Goal: Task Accomplishment & Management: Use online tool/utility

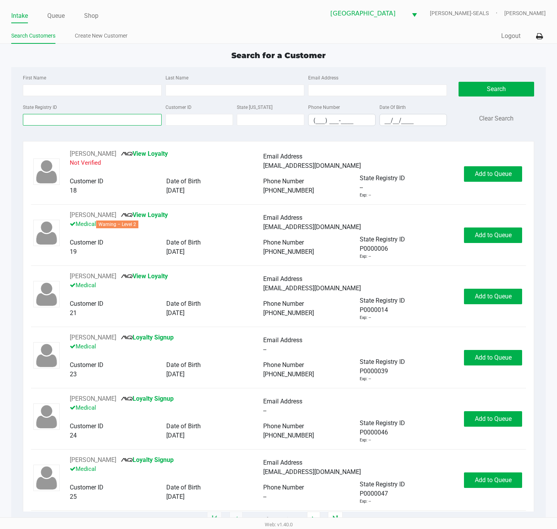
click at [103, 123] on input "State Registry ID" at bounding box center [92, 120] width 139 height 12
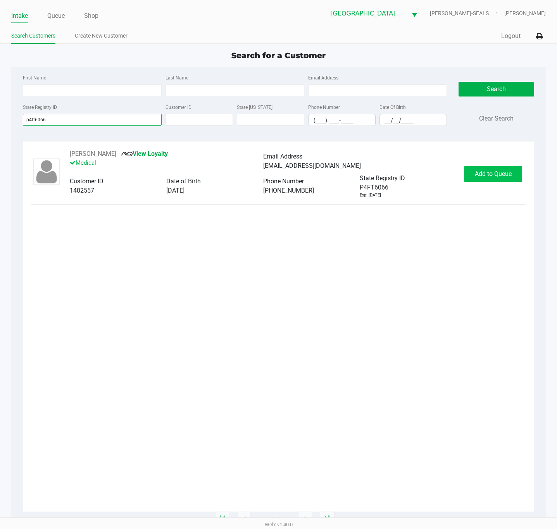
type input "p4ft6066"
click at [485, 175] on span "Add to Queue" at bounding box center [492, 173] width 37 height 7
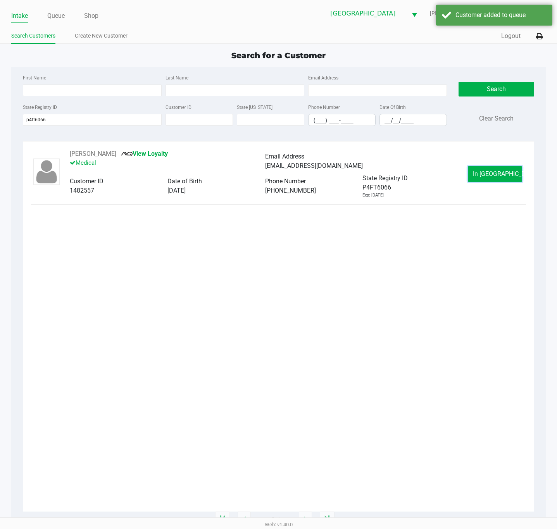
click at [485, 175] on span "In Queue" at bounding box center [504, 173] width 65 height 7
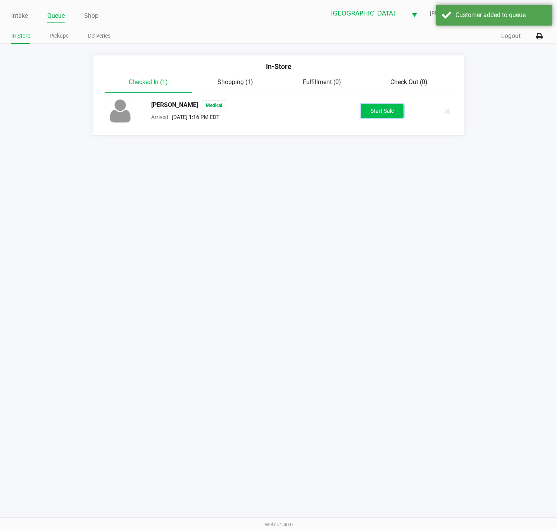
click at [373, 111] on button "Start Sale" at bounding box center [382, 111] width 43 height 14
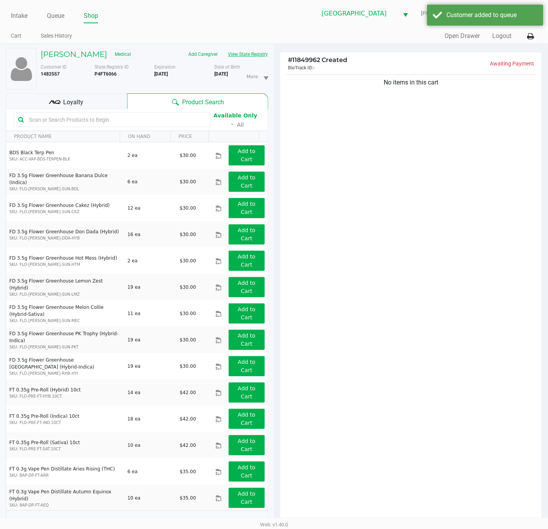
click at [235, 57] on button "View State Registry" at bounding box center [245, 54] width 45 height 12
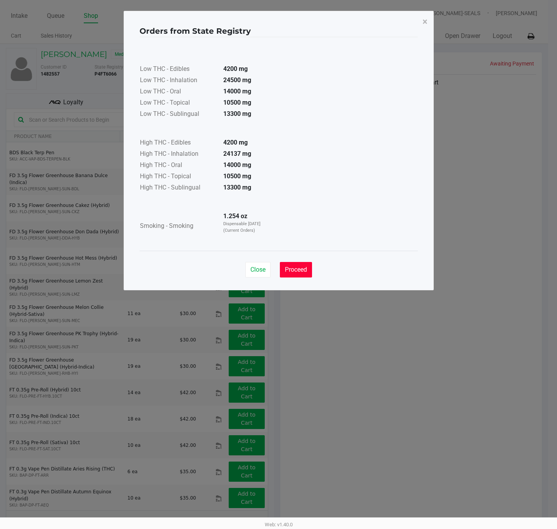
click at [295, 273] on span "Proceed" at bounding box center [296, 269] width 22 height 7
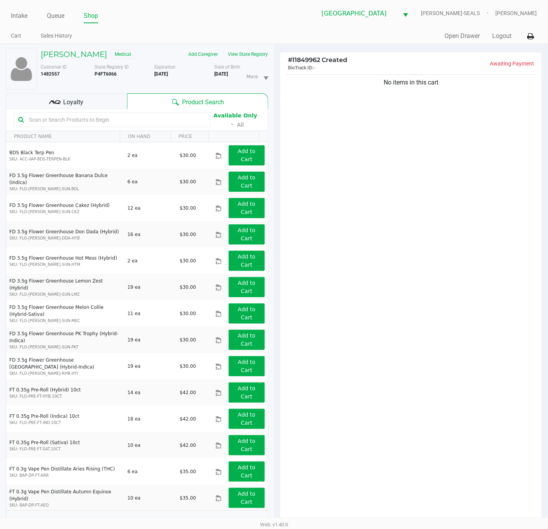
click at [92, 105] on div "Loyalty" at bounding box center [66, 100] width 121 height 15
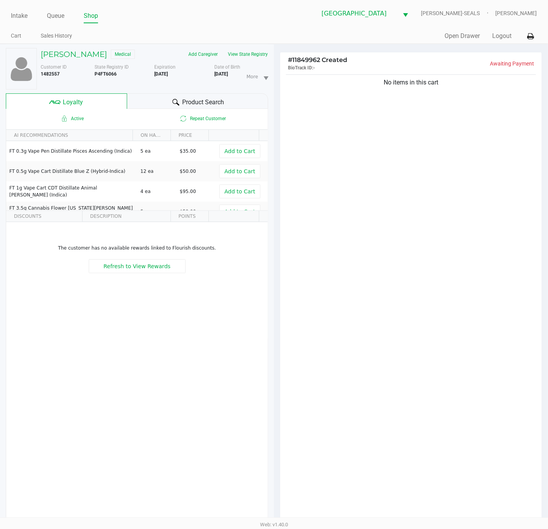
click at [414, 306] on div "No items in this cart" at bounding box center [410, 300] width 261 height 454
click at [402, 311] on div "No items in this cart" at bounding box center [410, 300] width 261 height 454
click at [172, 35] on ul "Cart Sales History" at bounding box center [142, 36] width 263 height 13
click at [168, 33] on ul "Cart Sales History" at bounding box center [142, 36] width 263 height 13
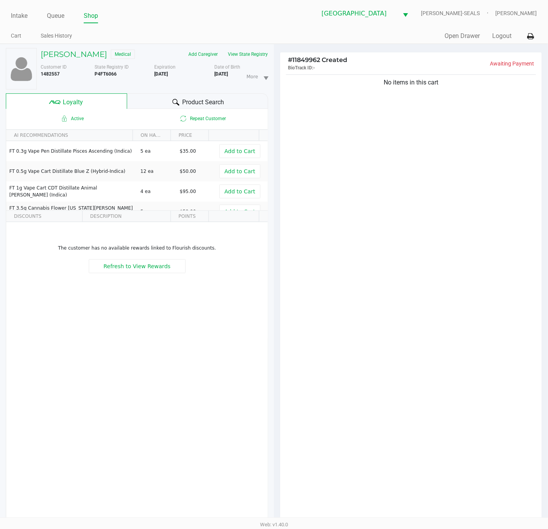
click at [143, 39] on ul "Cart Sales History" at bounding box center [142, 36] width 263 height 13
click at [153, 28] on div "Intake Queue Shop Deerfield Beach WC DAN-SEALS Matt Daugherty Cart Sales Histor…" at bounding box center [274, 22] width 548 height 44
click at [451, 254] on div "No items in this cart" at bounding box center [410, 300] width 261 height 454
click at [420, 314] on div "No items in this cart" at bounding box center [410, 300] width 261 height 454
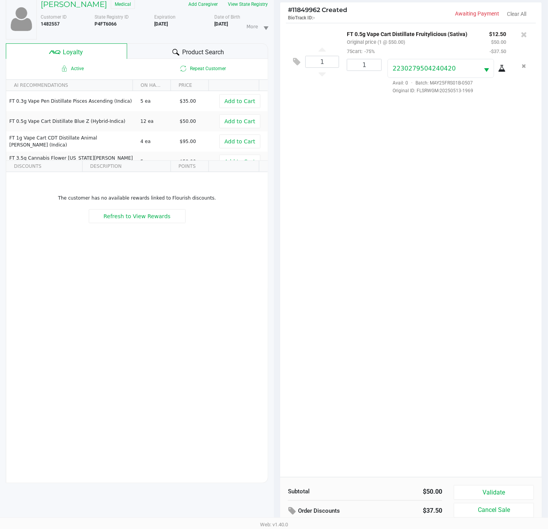
scroll to position [95, 0]
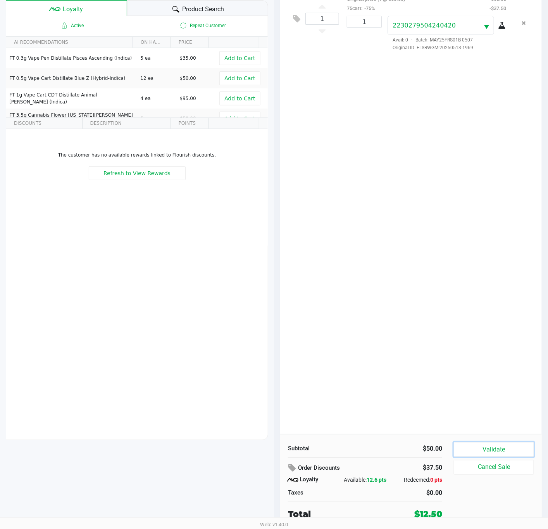
click at [469, 443] on button "Validate" at bounding box center [494, 449] width 80 height 15
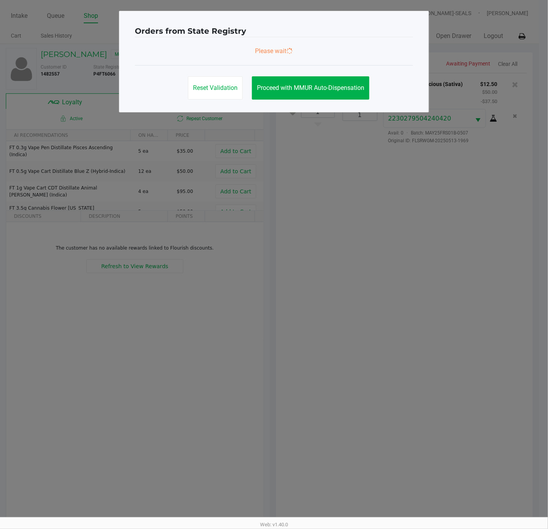
scroll to position [0, 0]
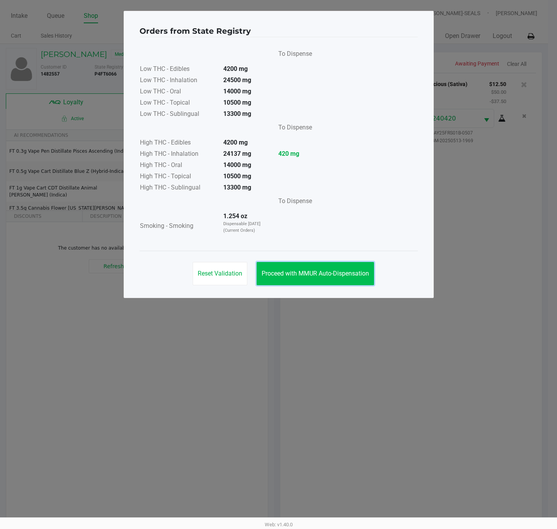
click at [292, 278] on button "Proceed with MMUR Auto-Dispensation" at bounding box center [314, 273] width 117 height 23
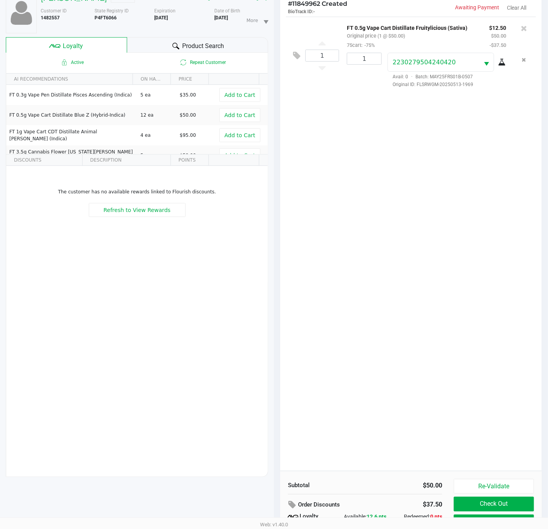
scroll to position [95, 0]
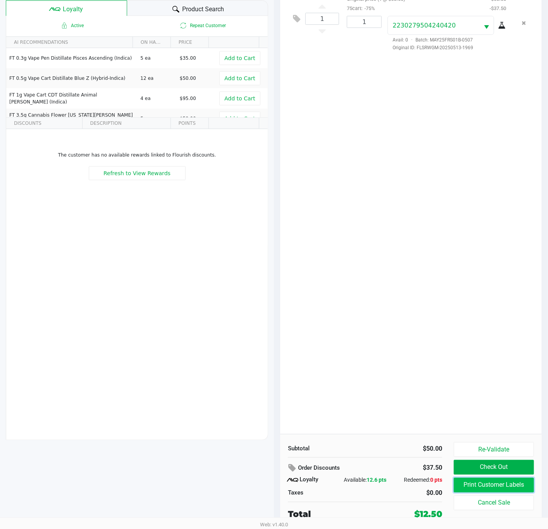
click at [489, 484] on button "Print Customer Labels" at bounding box center [494, 485] width 80 height 15
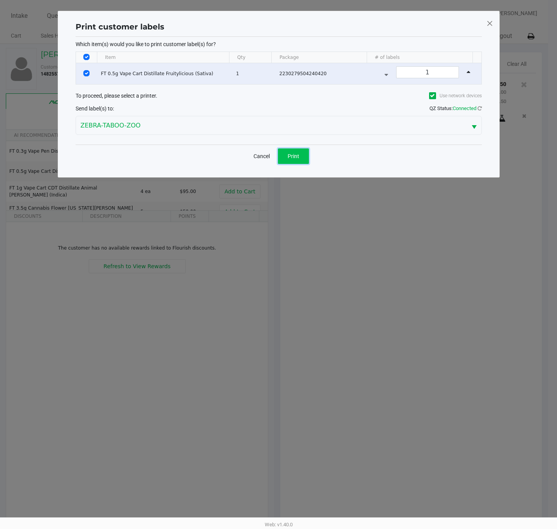
click at [287, 158] on button "Print" at bounding box center [293, 155] width 31 height 15
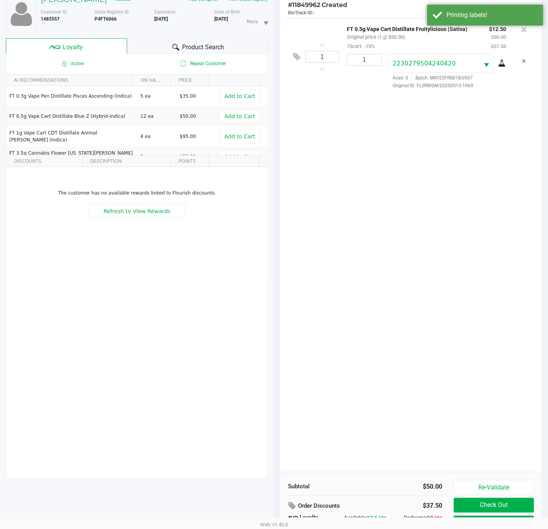
scroll to position [95, 0]
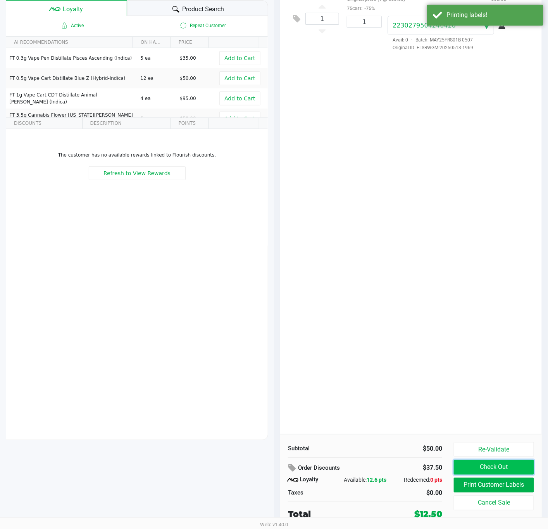
drag, startPoint x: 481, startPoint y: 466, endPoint x: 478, endPoint y: 467, distance: 4.0
click at [481, 467] on button "Check Out" at bounding box center [494, 467] width 80 height 15
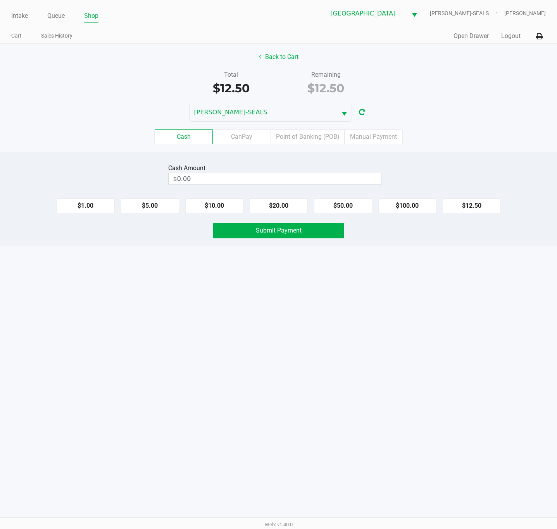
click at [421, 74] on div "Total $12.50 Remaining $12.50" at bounding box center [278, 83] width 568 height 27
click at [468, 213] on button "$12.50" at bounding box center [471, 205] width 58 height 15
type input "$12.50"
click at [313, 236] on button "Submit Payment" at bounding box center [278, 230] width 131 height 15
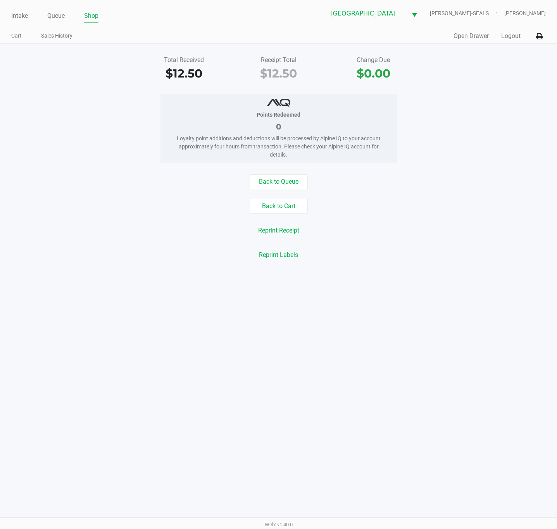
click at [405, 215] on div "Back to Queue Back to Cart Reprint Receipt Reprint Labels" at bounding box center [278, 218] width 568 height 88
click at [101, 61] on div "Total Received $12.50 Receipt Total $12.50 Change Due $0.00" at bounding box center [278, 68] width 568 height 27
drag, startPoint x: 13, startPoint y: 19, endPoint x: 22, endPoint y: 22, distance: 9.9
click at [13, 19] on link "Intake" at bounding box center [19, 15] width 17 height 11
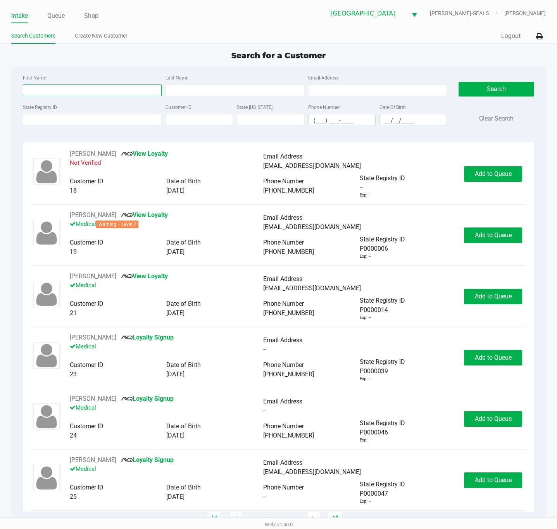
click at [138, 92] on input "First Name" at bounding box center [92, 90] width 139 height 12
type input "jessica"
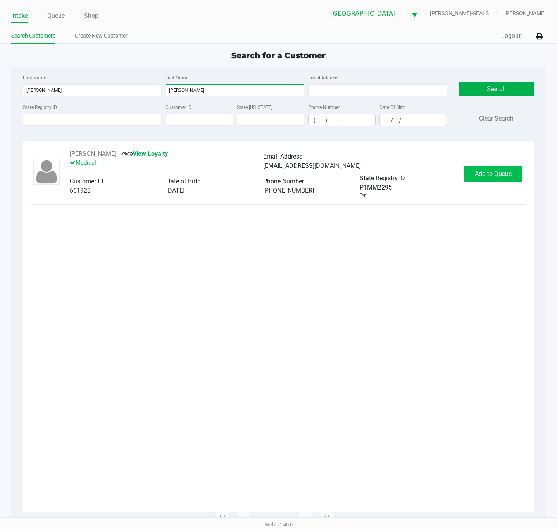
type input "burgos"
click at [469, 174] on button "Add to Queue" at bounding box center [493, 173] width 58 height 15
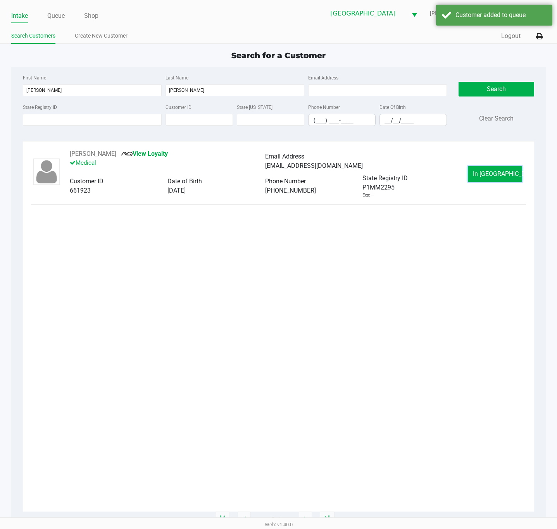
click at [472, 174] on button "In Queue" at bounding box center [494, 173] width 54 height 15
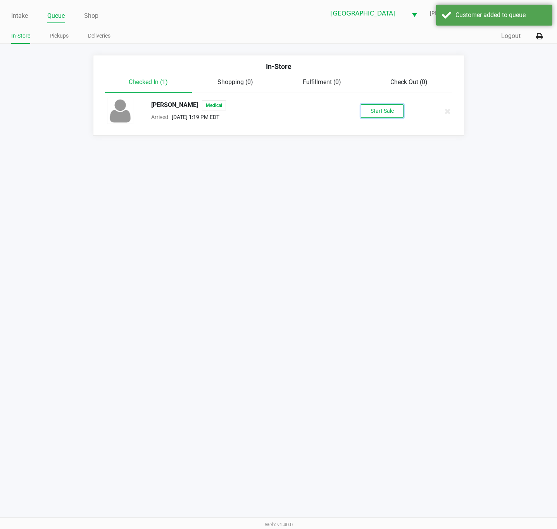
click at [393, 113] on button "Start Sale" at bounding box center [382, 111] width 43 height 14
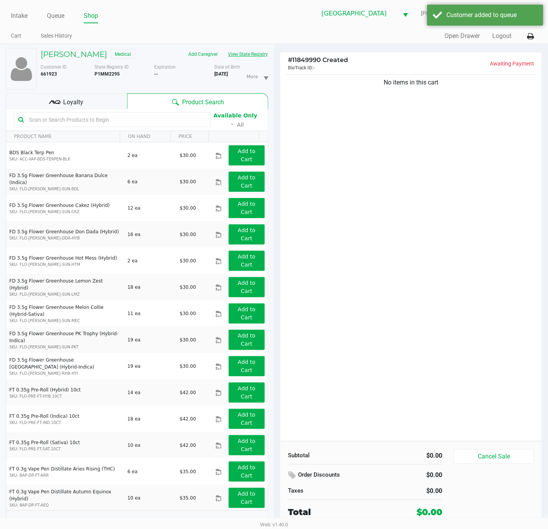
click at [263, 58] on button "View State Registry" at bounding box center [245, 54] width 45 height 12
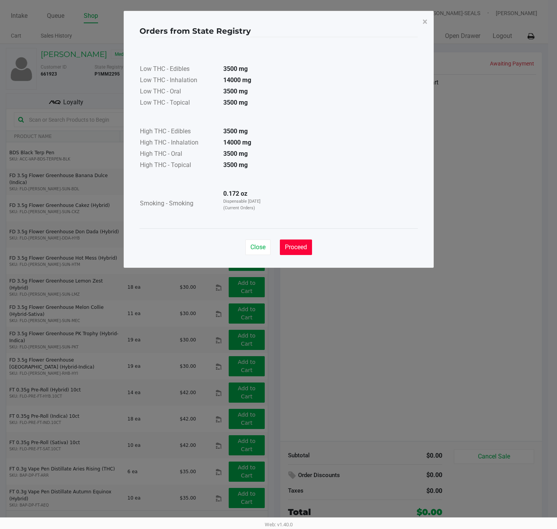
click at [294, 251] on span "Proceed" at bounding box center [296, 246] width 22 height 7
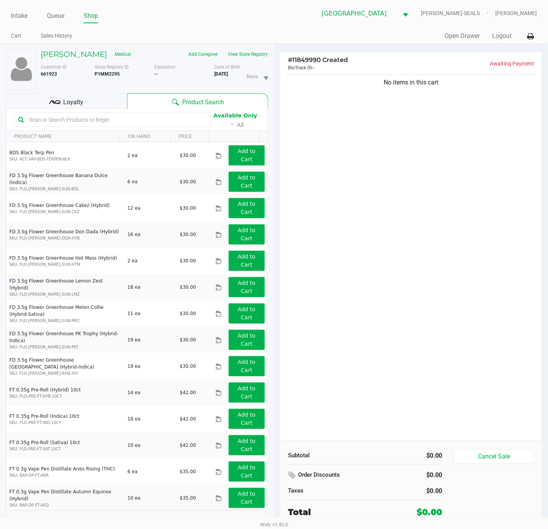
click at [323, 201] on div "No items in this cart" at bounding box center [410, 257] width 261 height 368
click at [98, 105] on div "Loyalty" at bounding box center [66, 100] width 121 height 15
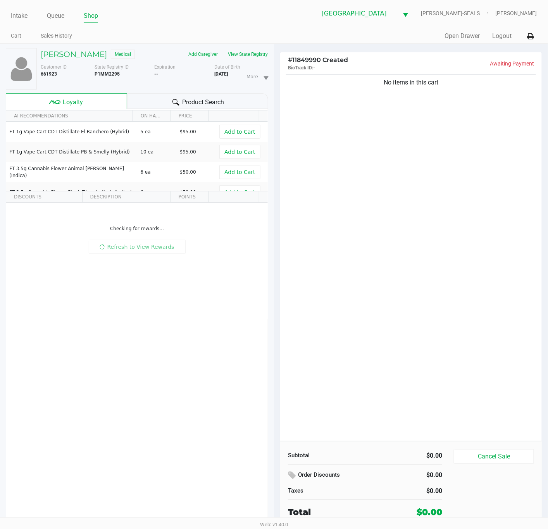
click at [328, 273] on div "No items in this cart" at bounding box center [410, 257] width 261 height 368
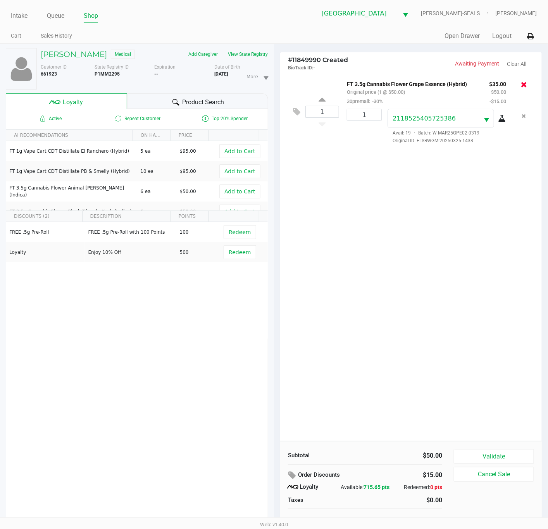
click at [524, 86] on icon at bounding box center [524, 85] width 6 height 8
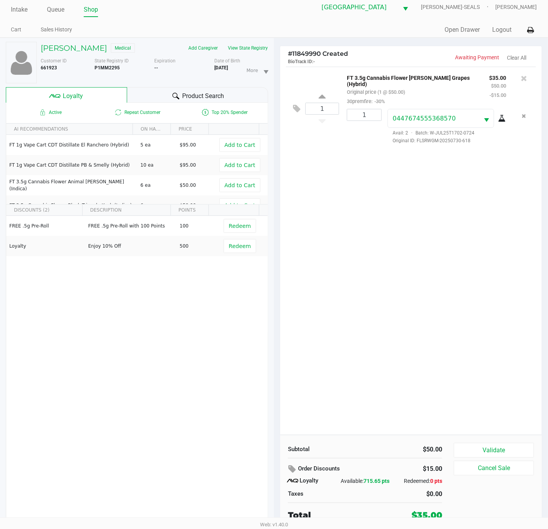
scroll to position [9, 0]
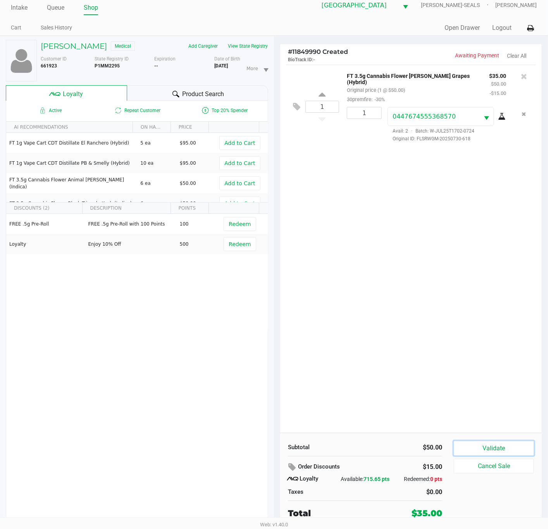
click at [499, 448] on button "Validate" at bounding box center [494, 448] width 80 height 15
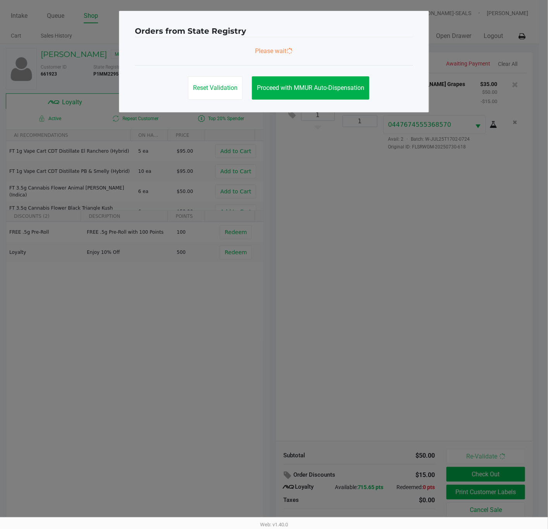
scroll to position [0, 0]
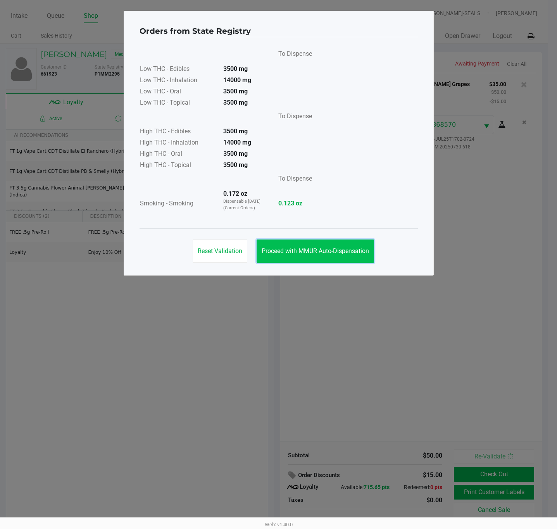
click at [332, 251] on span "Proceed with MMUR Auto-Dispensation" at bounding box center [314, 250] width 107 height 7
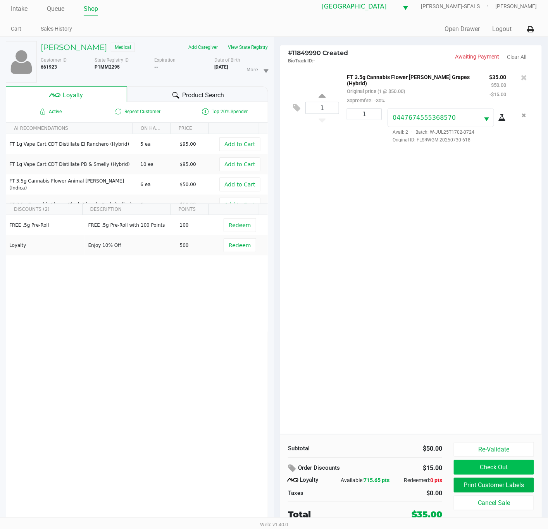
scroll to position [9, 0]
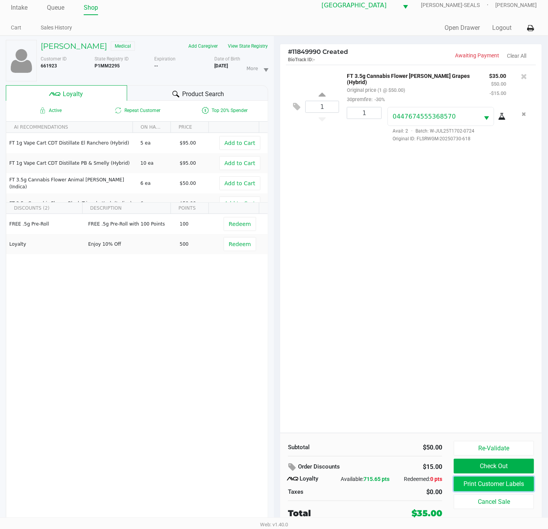
click at [483, 487] on button "Print Customer Labels" at bounding box center [494, 483] width 80 height 15
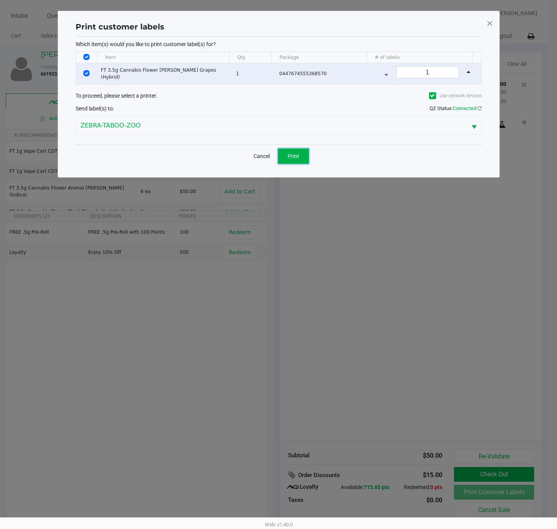
drag, startPoint x: 290, startPoint y: 151, endPoint x: 323, endPoint y: 206, distance: 64.5
click at [290, 150] on button "Print" at bounding box center [293, 155] width 31 height 15
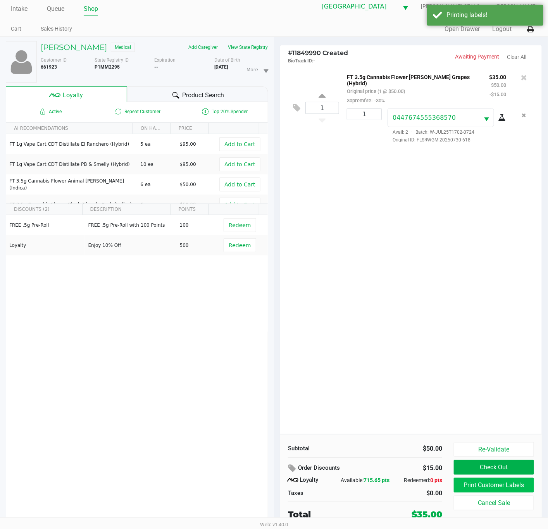
scroll to position [9, 0]
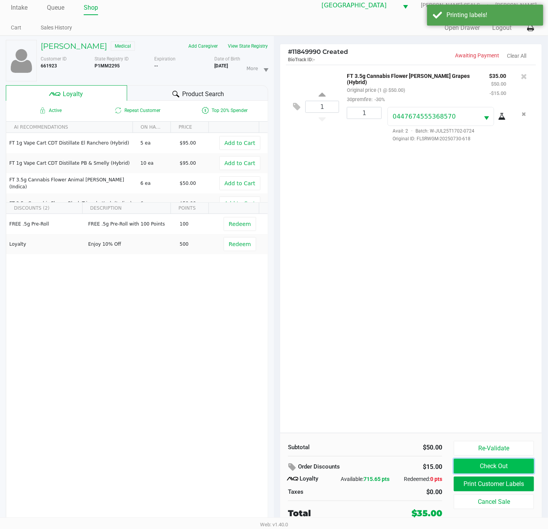
click at [517, 468] on button "Check Out" at bounding box center [494, 466] width 80 height 15
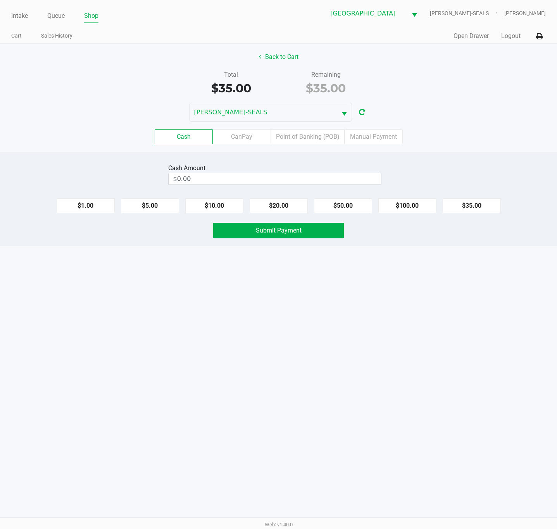
click at [322, 136] on label "Point of Banking (POB)" at bounding box center [308, 136] width 74 height 15
click at [0, 0] on 7 "Point of Banking (POB)" at bounding box center [0, 0] width 0 height 0
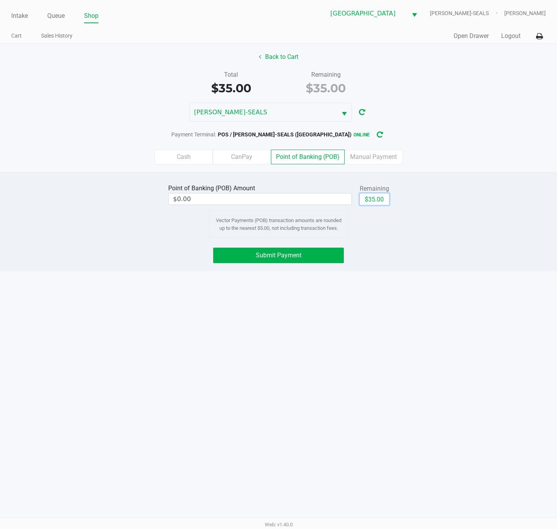
click at [376, 205] on button "$35.00" at bounding box center [373, 199] width 29 height 12
type input "$35.00"
click at [328, 261] on button "Submit Payment" at bounding box center [278, 254] width 131 height 15
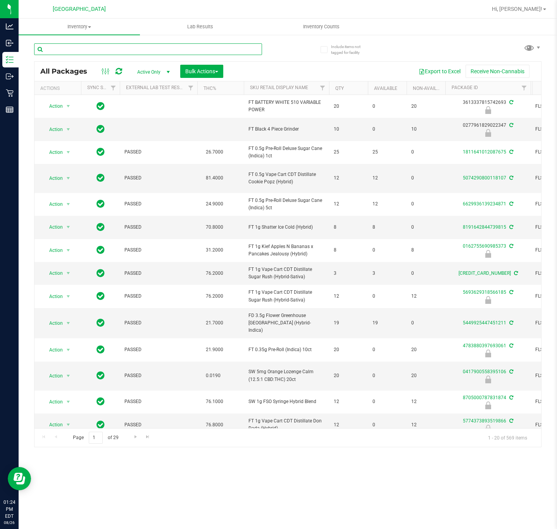
click at [93, 49] on input "text" at bounding box center [148, 49] width 228 height 12
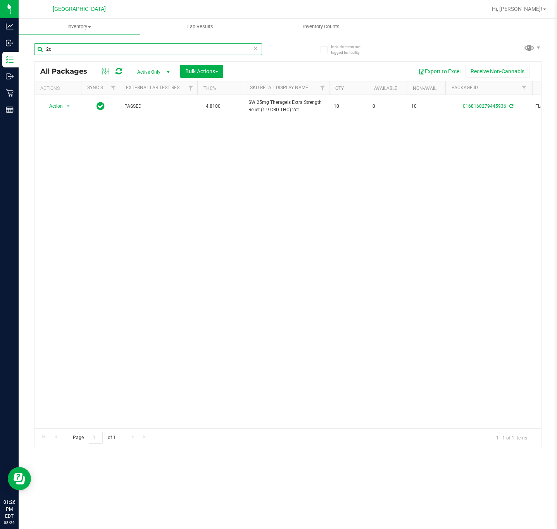
type input "2"
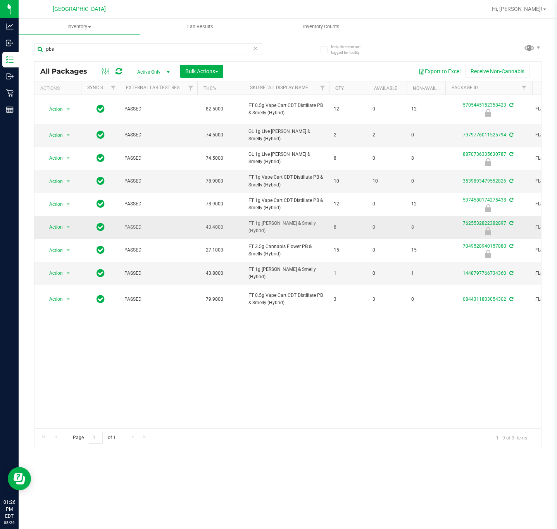
click at [270, 228] on span "FT 1g [PERSON_NAME] & Smelly (Hybrid)" at bounding box center [286, 227] width 76 height 15
copy tr "FT 1g [PERSON_NAME] & Smelly (Hybrid)"
click at [127, 48] on input "pbs" at bounding box center [148, 49] width 228 height 12
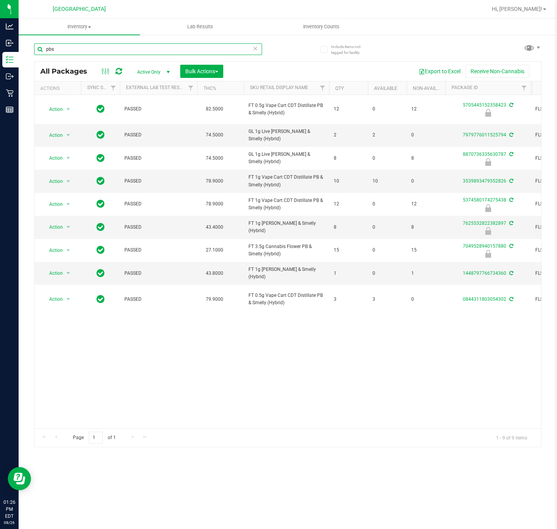
click at [127, 48] on input "pbs" at bounding box center [148, 49] width 228 height 12
paste input "FT 1g [PERSON_NAME] & Smelly (Hybrid)"
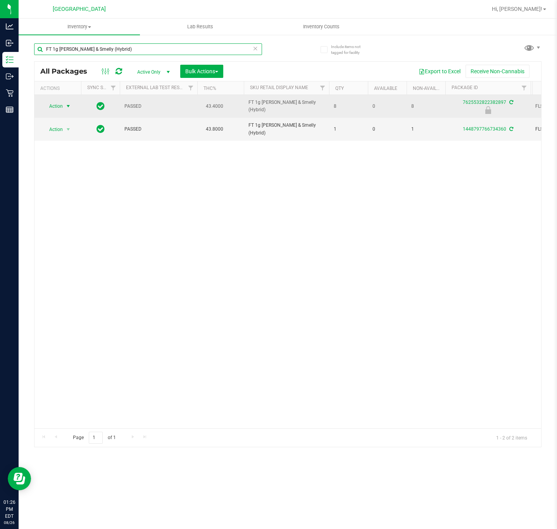
type input "FT 1g [PERSON_NAME] & Smelly (Hybrid)"
click at [64, 104] on span "select" at bounding box center [69, 106] width 10 height 11
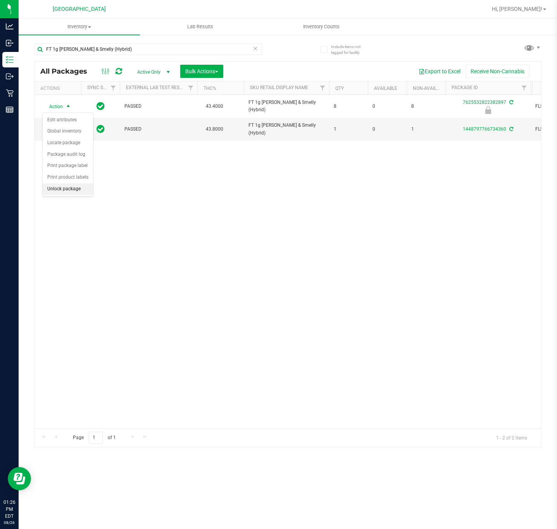
click at [55, 192] on li "Unlock package" at bounding box center [68, 189] width 50 height 12
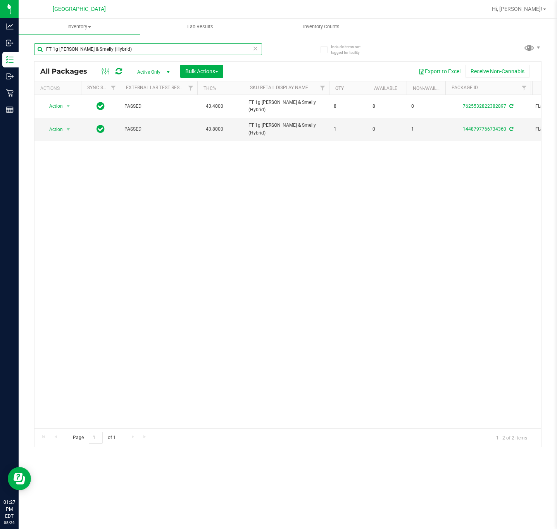
click at [114, 48] on input "FT 1g [PERSON_NAME] & Smelly (Hybrid)" at bounding box center [148, 49] width 228 height 12
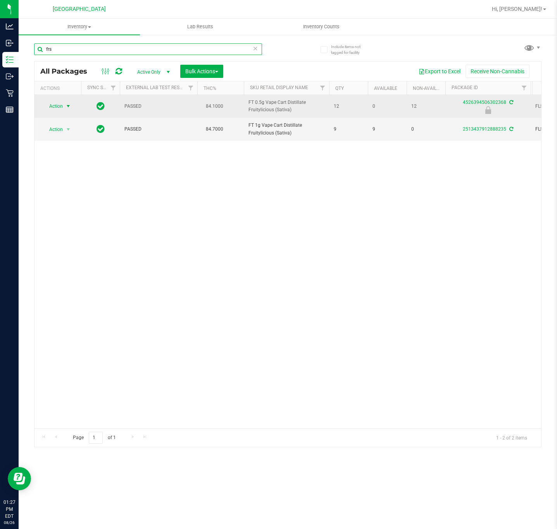
type input "frs"
click at [60, 109] on span "Action" at bounding box center [52, 106] width 21 height 11
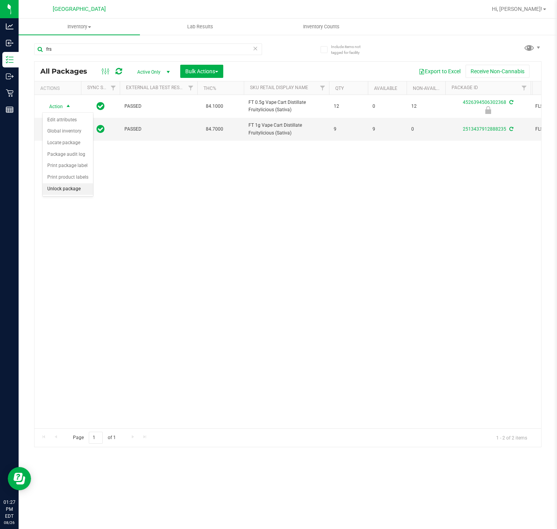
click at [64, 193] on li "Unlock package" at bounding box center [68, 189] width 50 height 12
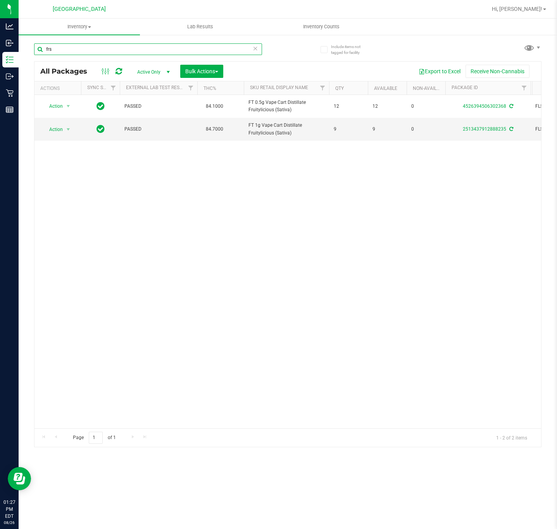
click at [88, 52] on input "frs" at bounding box center [148, 49] width 228 height 12
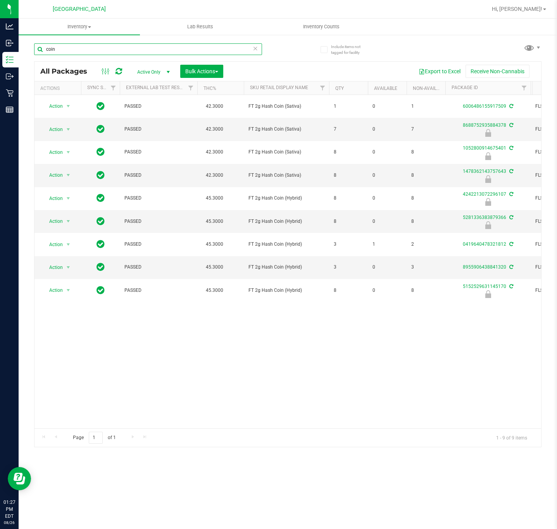
scroll to position [0, 3]
type input "coin"
click at [64, 129] on span "select" at bounding box center [69, 129] width 10 height 11
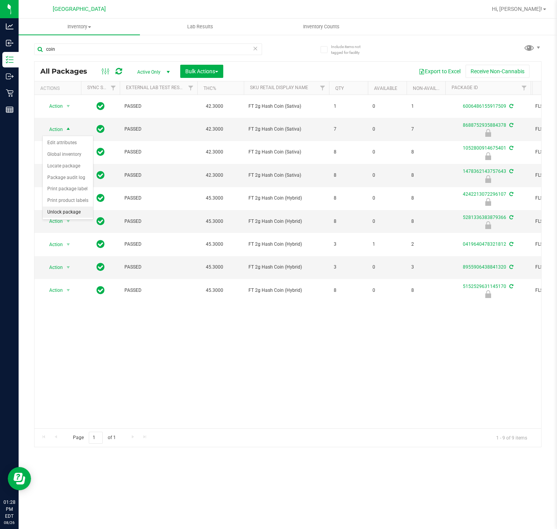
click at [56, 214] on li "Unlock package" at bounding box center [68, 212] width 50 height 12
